Goal: Task Accomplishment & Management: Use online tool/utility

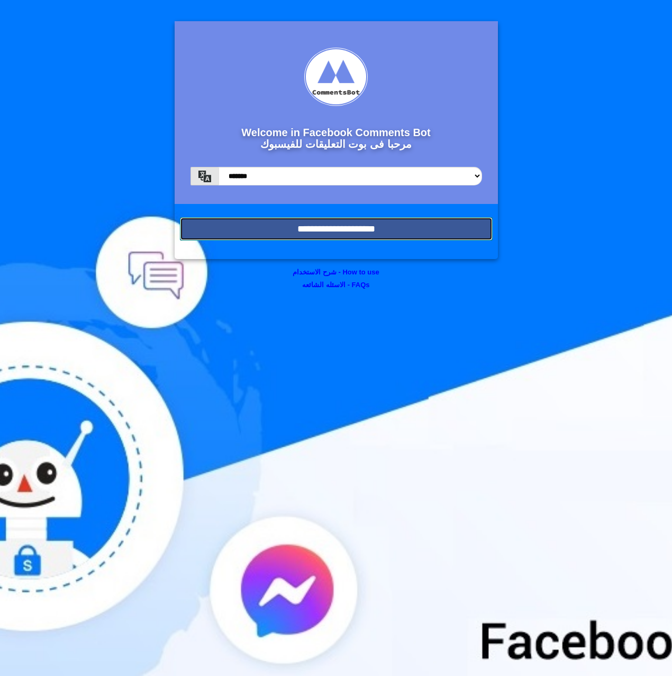
click at [335, 238] on input "**********" at bounding box center [336, 228] width 313 height 23
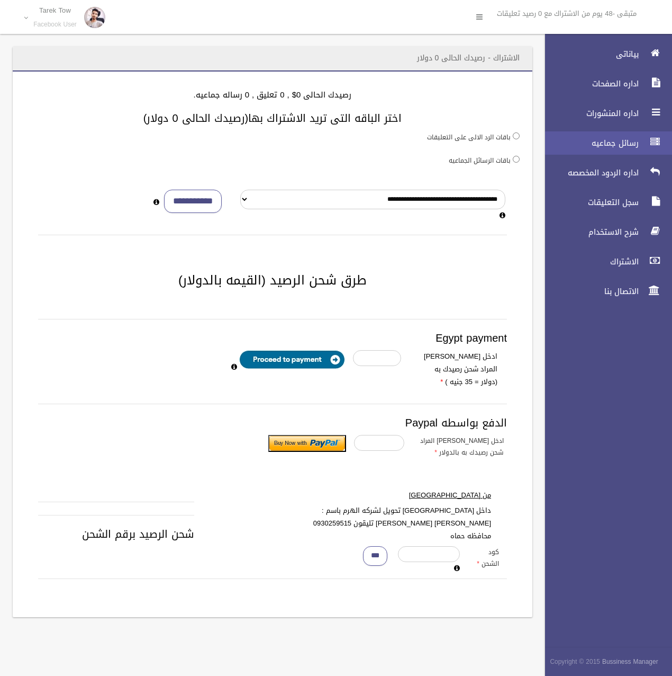
click at [623, 139] on span "رسائل جماعيه" at bounding box center [589, 143] width 106 height 11
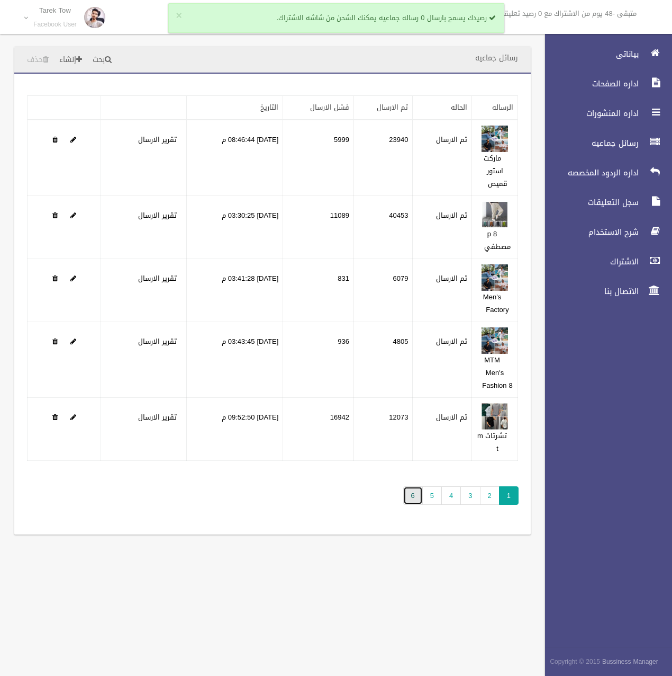
click at [412, 491] on link "6" at bounding box center [413, 495] width 20 height 19
click at [414, 498] on link "6" at bounding box center [413, 495] width 20 height 19
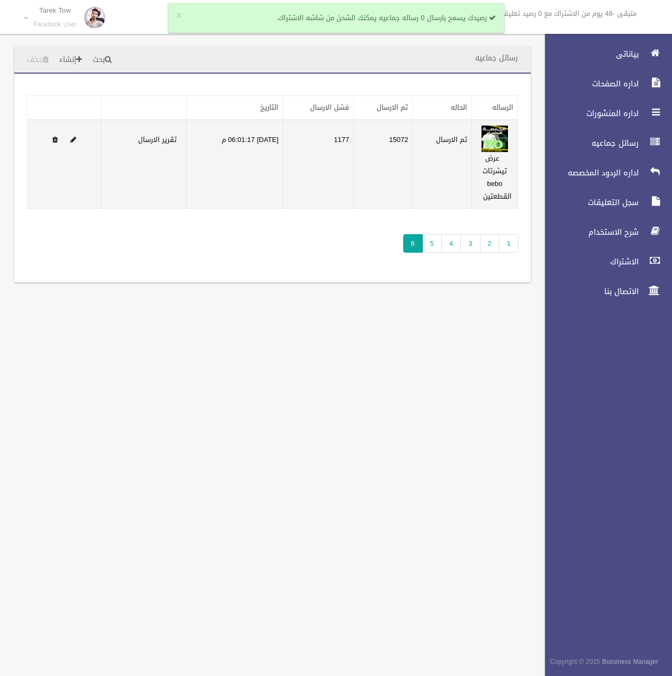
click at [399, 139] on td "15072" at bounding box center [383, 164] width 59 height 89
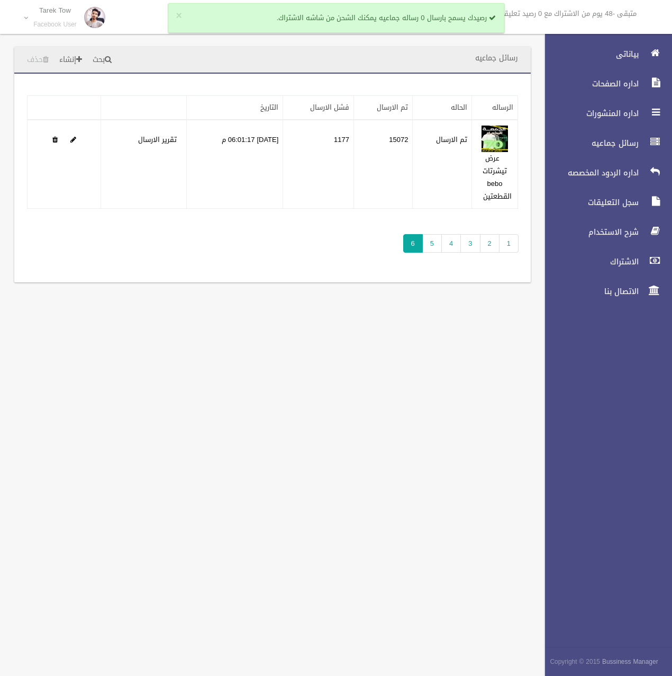
click at [363, 288] on div "رسائل جماعيه بحث إنشاء حذف تطبيق مسح البيانات" at bounding box center [272, 171] width 533 height 248
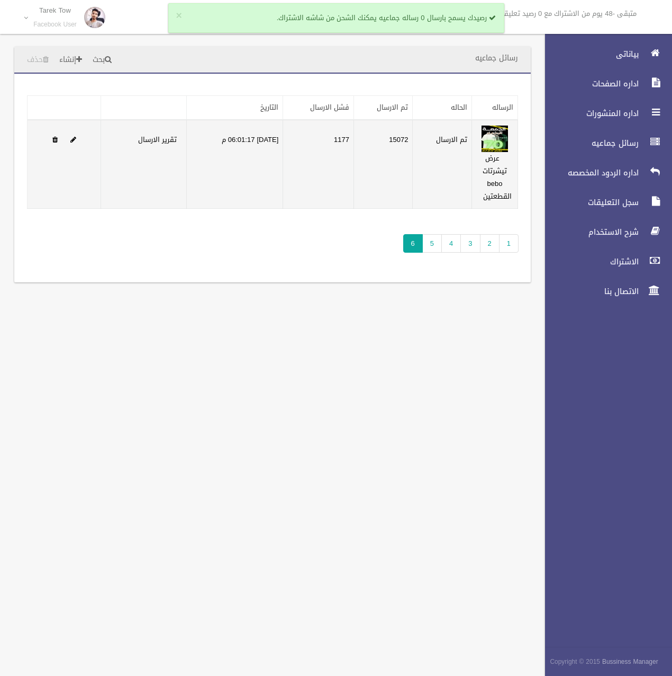
click at [398, 138] on td "15072" at bounding box center [383, 164] width 59 height 89
drag, startPoint x: 398, startPoint y: 138, endPoint x: 398, endPoint y: 168, distance: 29.7
click at [398, 168] on td "15072" at bounding box center [383, 164] width 59 height 89
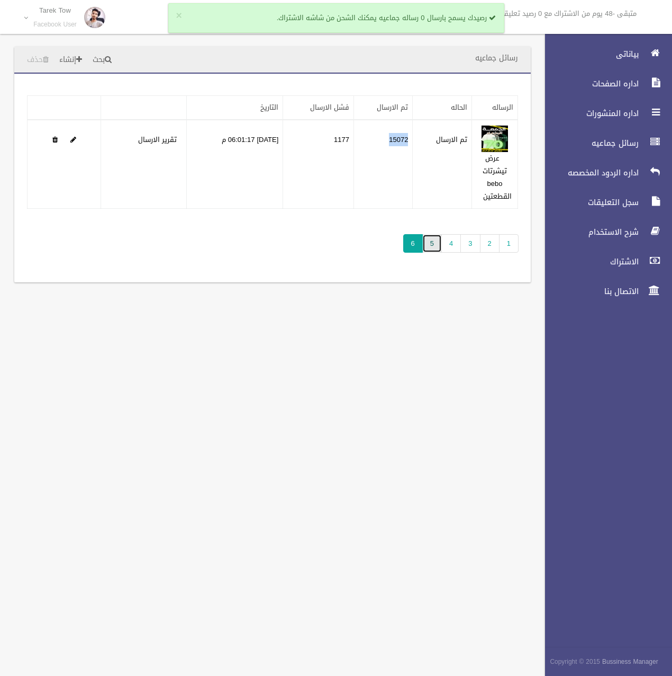
click at [436, 239] on link "5" at bounding box center [433, 243] width 20 height 19
